Goal: Task Accomplishment & Management: Use online tool/utility

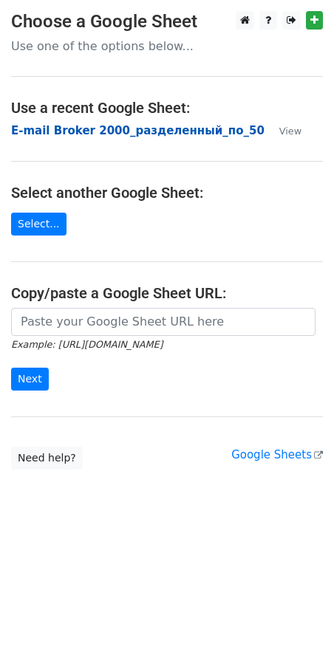
click at [50, 134] on strong "E-mail Broker 2000_разделенный_по_50" at bounding box center [137, 130] width 253 height 13
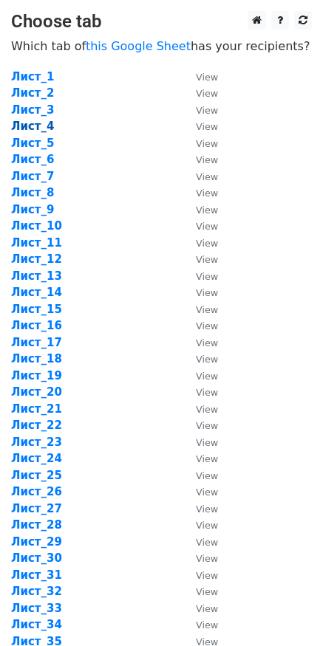
click at [32, 130] on strong "Лист_4" at bounding box center [33, 126] width 44 height 13
